Goal: Information Seeking & Learning: Learn about a topic

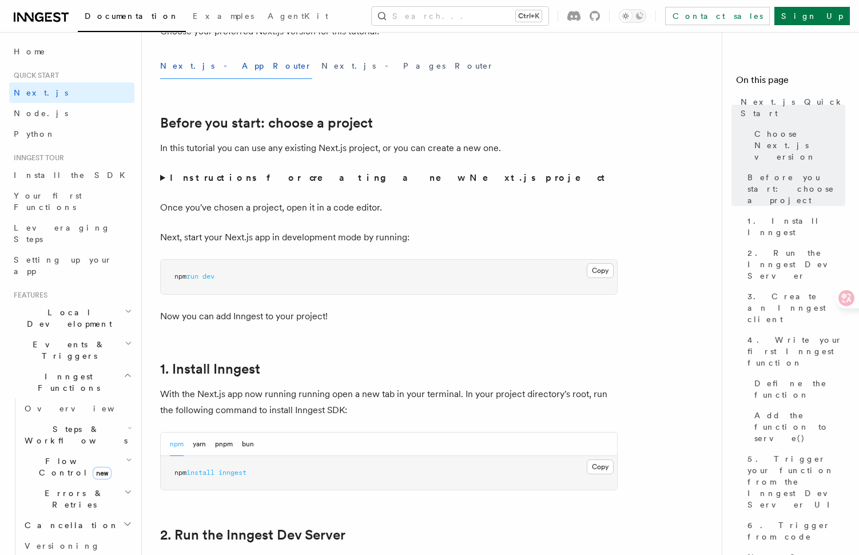
scroll to position [343, 0]
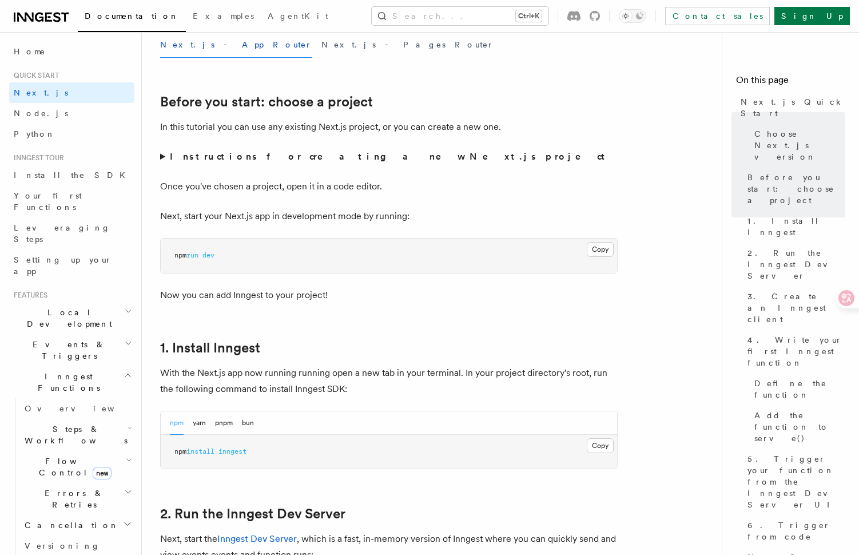
click at [74, 339] on span "Events & Triggers" at bounding box center [67, 350] width 116 height 23
click at [77, 469] on link "Crons" at bounding box center [77, 479] width 114 height 21
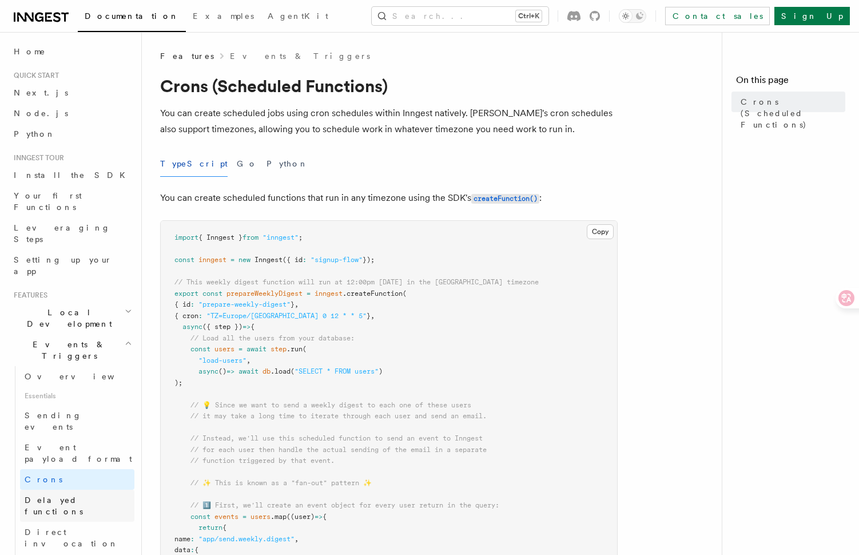
click at [83, 495] on span "Delayed functions" at bounding box center [54, 505] width 58 height 21
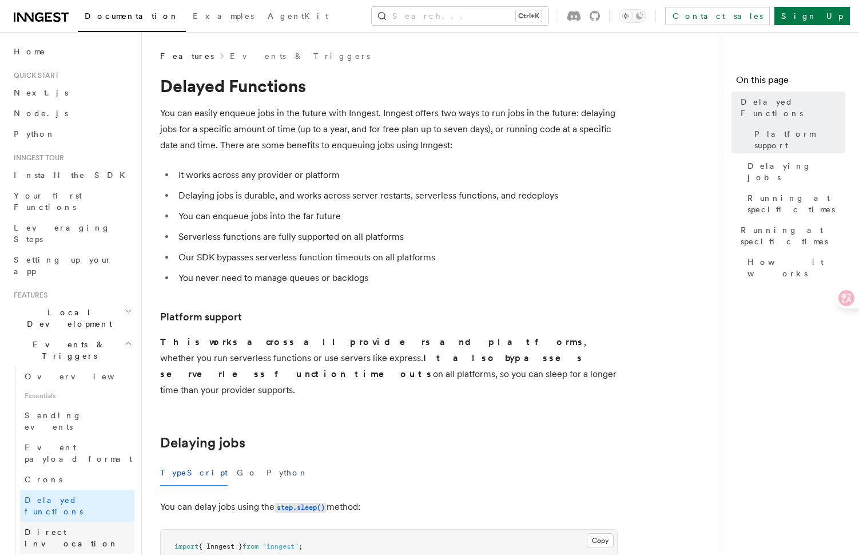
click at [88, 522] on link "Direct invocation" at bounding box center [77, 538] width 114 height 32
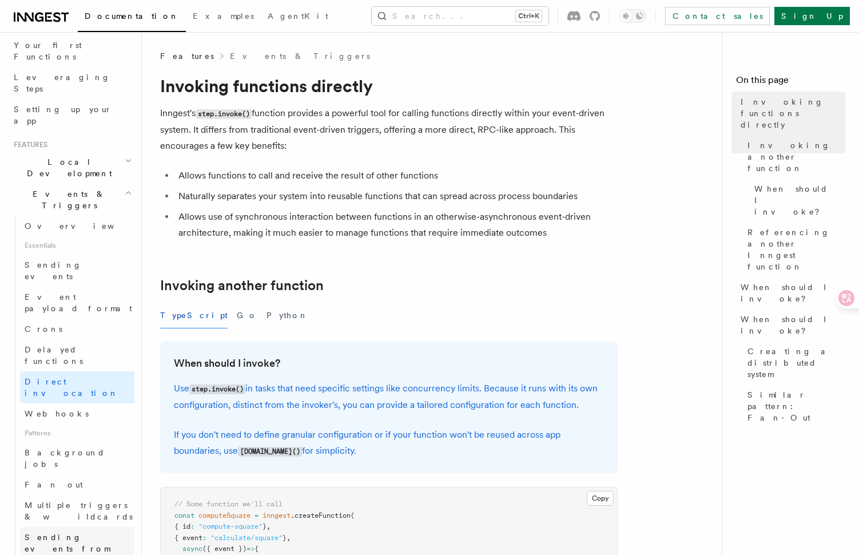
scroll to position [172, 0]
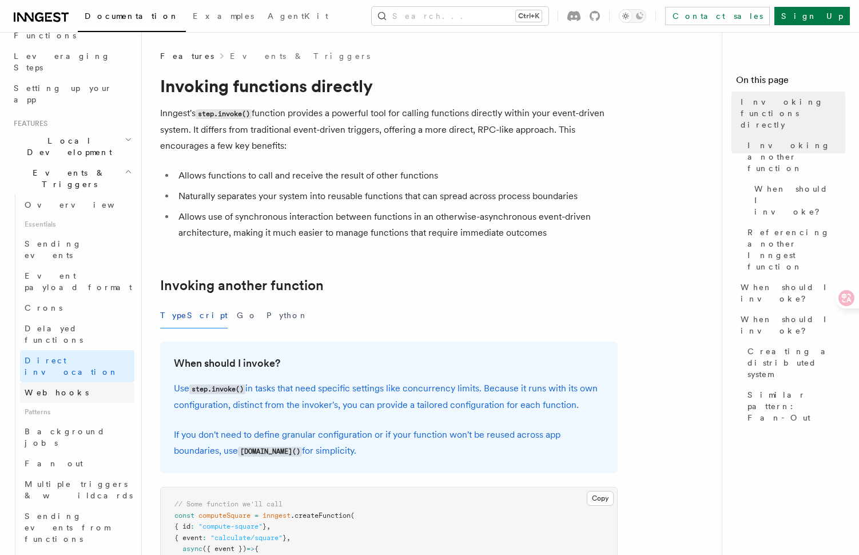
click at [63, 388] on span "Webhooks" at bounding box center [57, 392] width 64 height 9
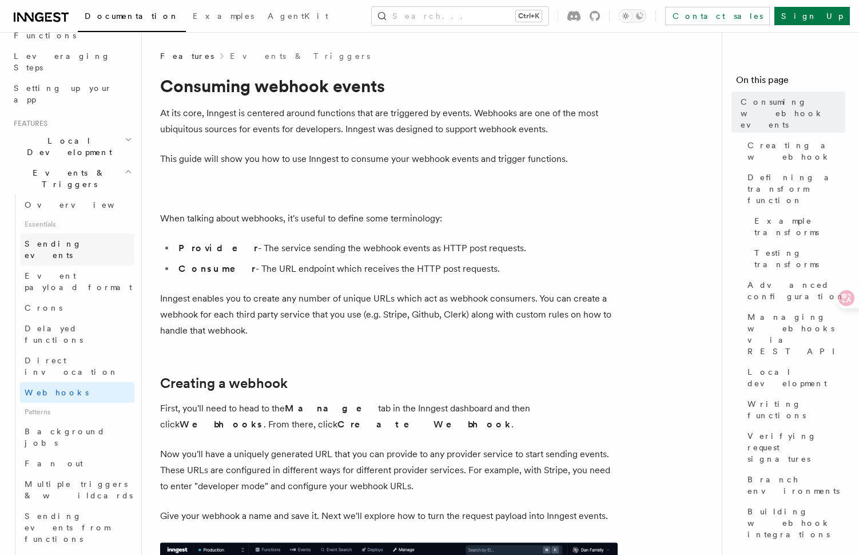
click at [77, 233] on link "Sending events" at bounding box center [77, 249] width 114 height 32
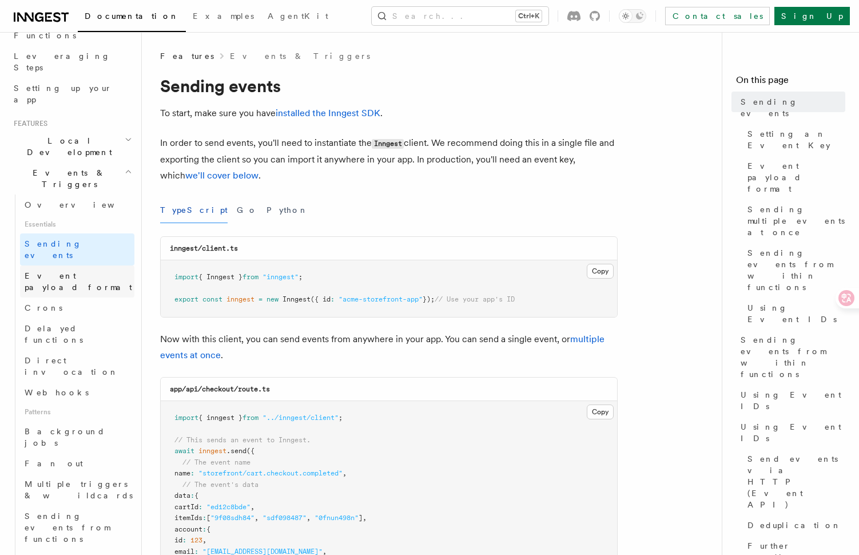
click at [77, 271] on span "Event payload format" at bounding box center [79, 281] width 108 height 21
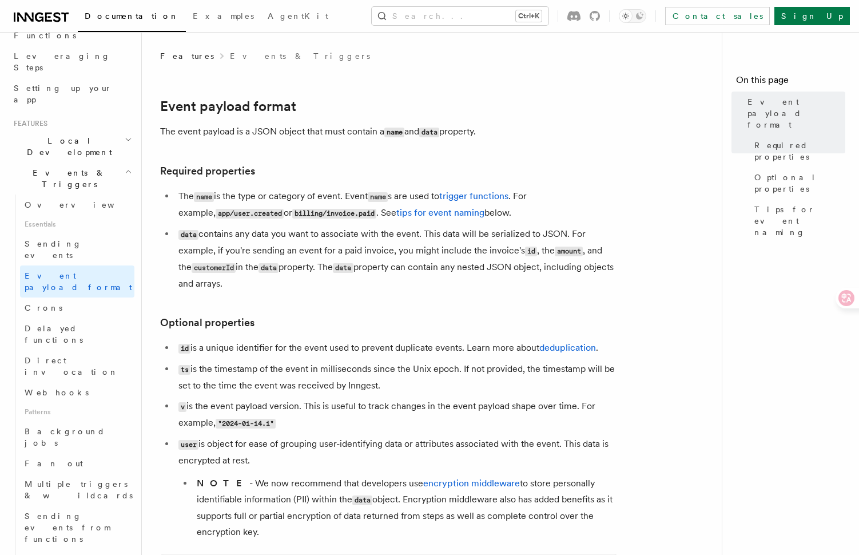
click at [90, 162] on h2 "Events & Triggers" at bounding box center [71, 178] width 125 height 32
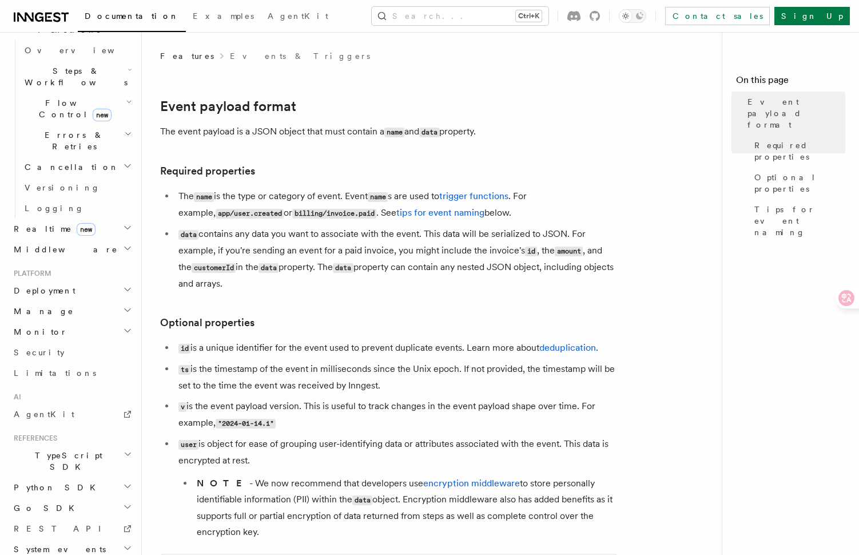
scroll to position [360, 0]
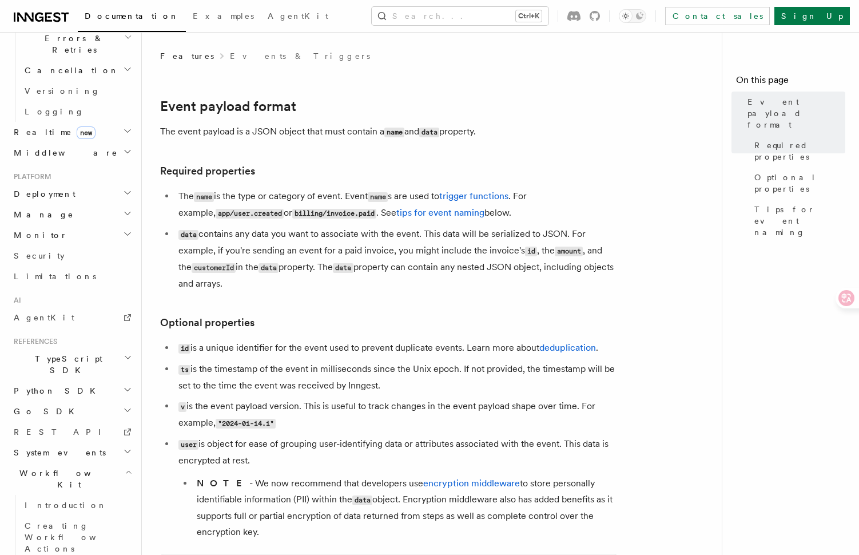
scroll to position [463, 0]
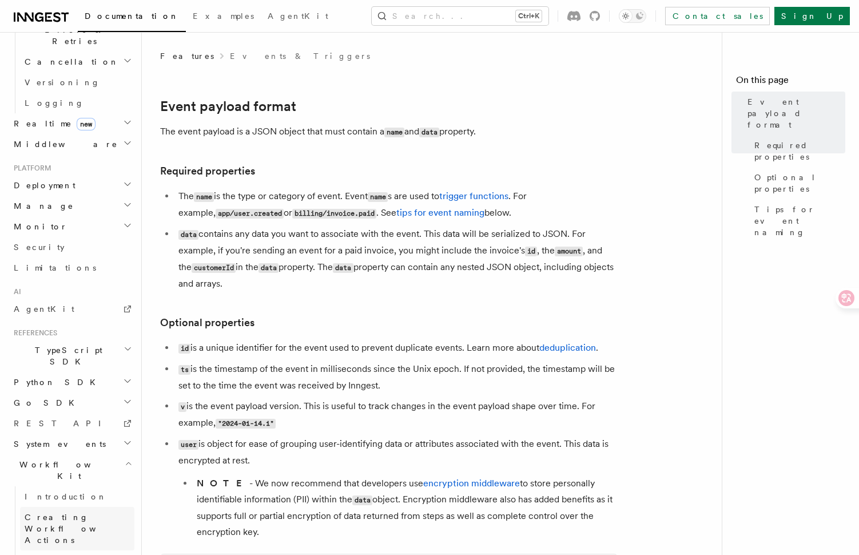
click at [88, 507] on link "Creating Workflow Actions" at bounding box center [77, 528] width 114 height 43
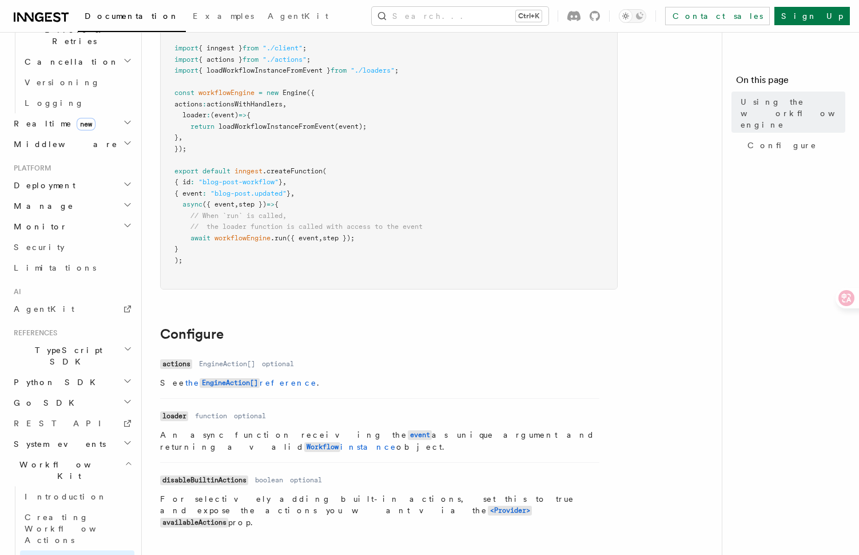
scroll to position [172, 0]
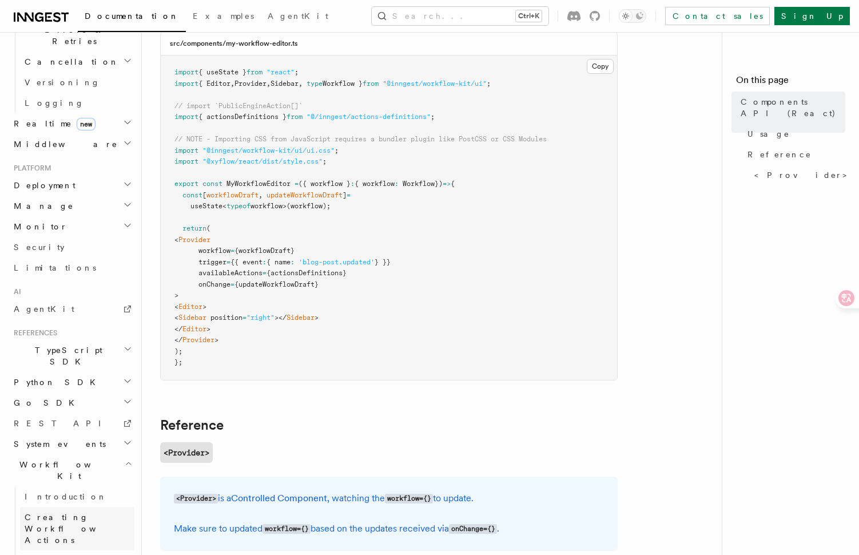
scroll to position [229, 0]
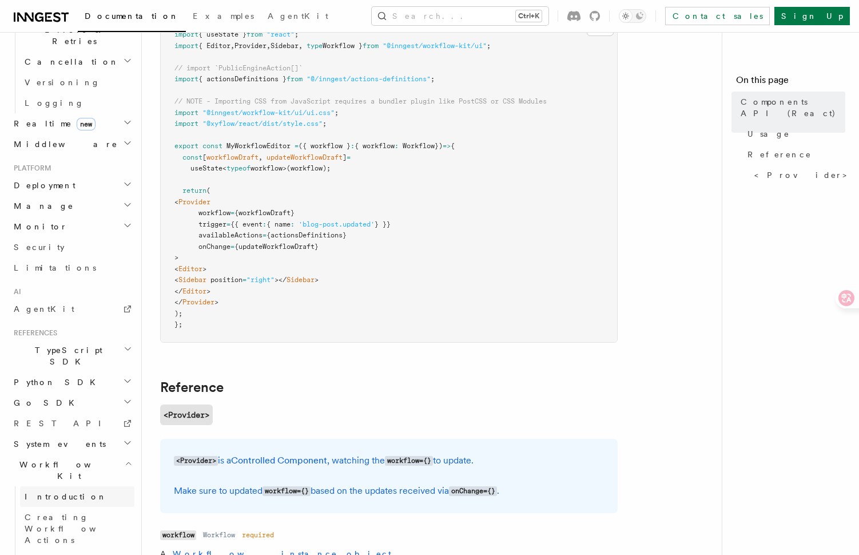
click at [81, 486] on link "Introduction" at bounding box center [77, 496] width 114 height 21
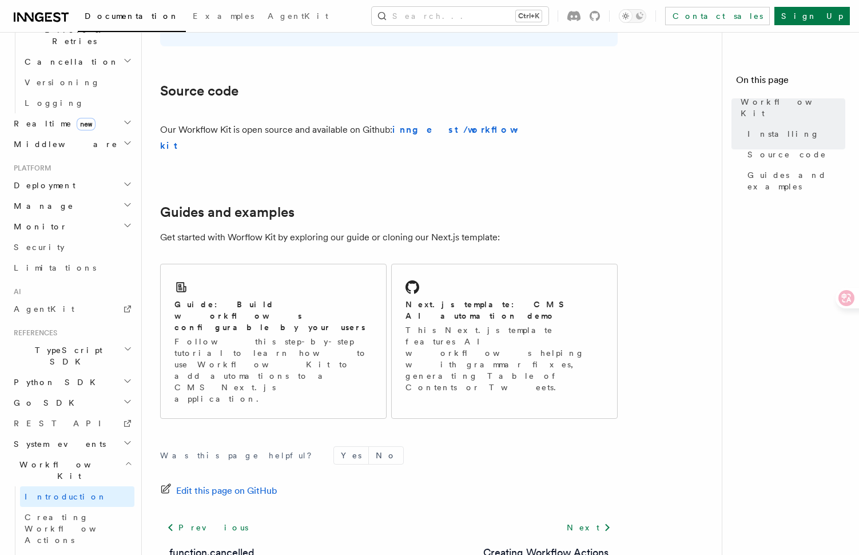
scroll to position [661, 0]
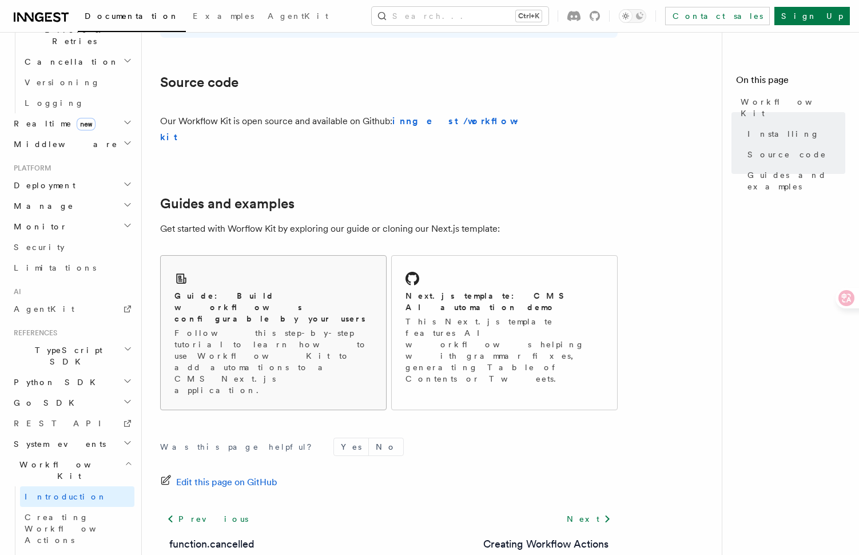
click at [304, 327] on p "Follow this step-by-step tutorial to learn how to use Workflow Kit to add autom…" at bounding box center [274, 361] width 198 height 69
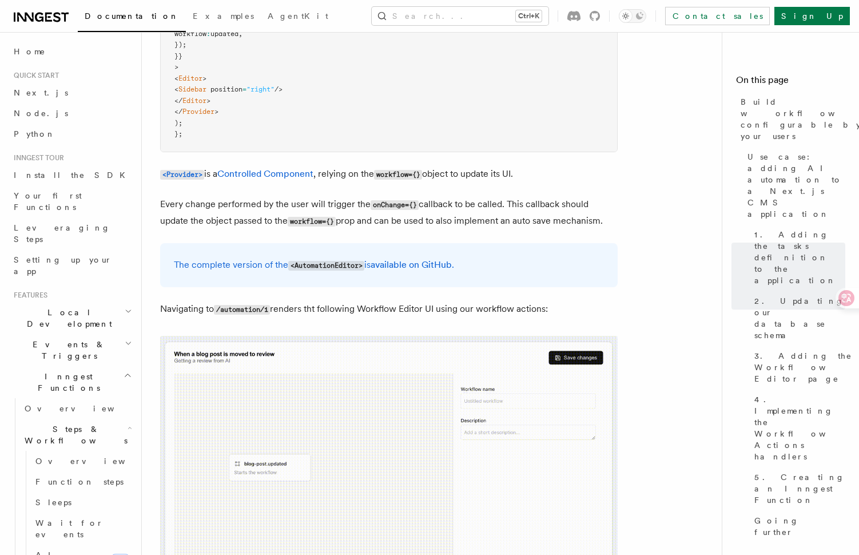
scroll to position [3374, 0]
